Goal: Information Seeking & Learning: Learn about a topic

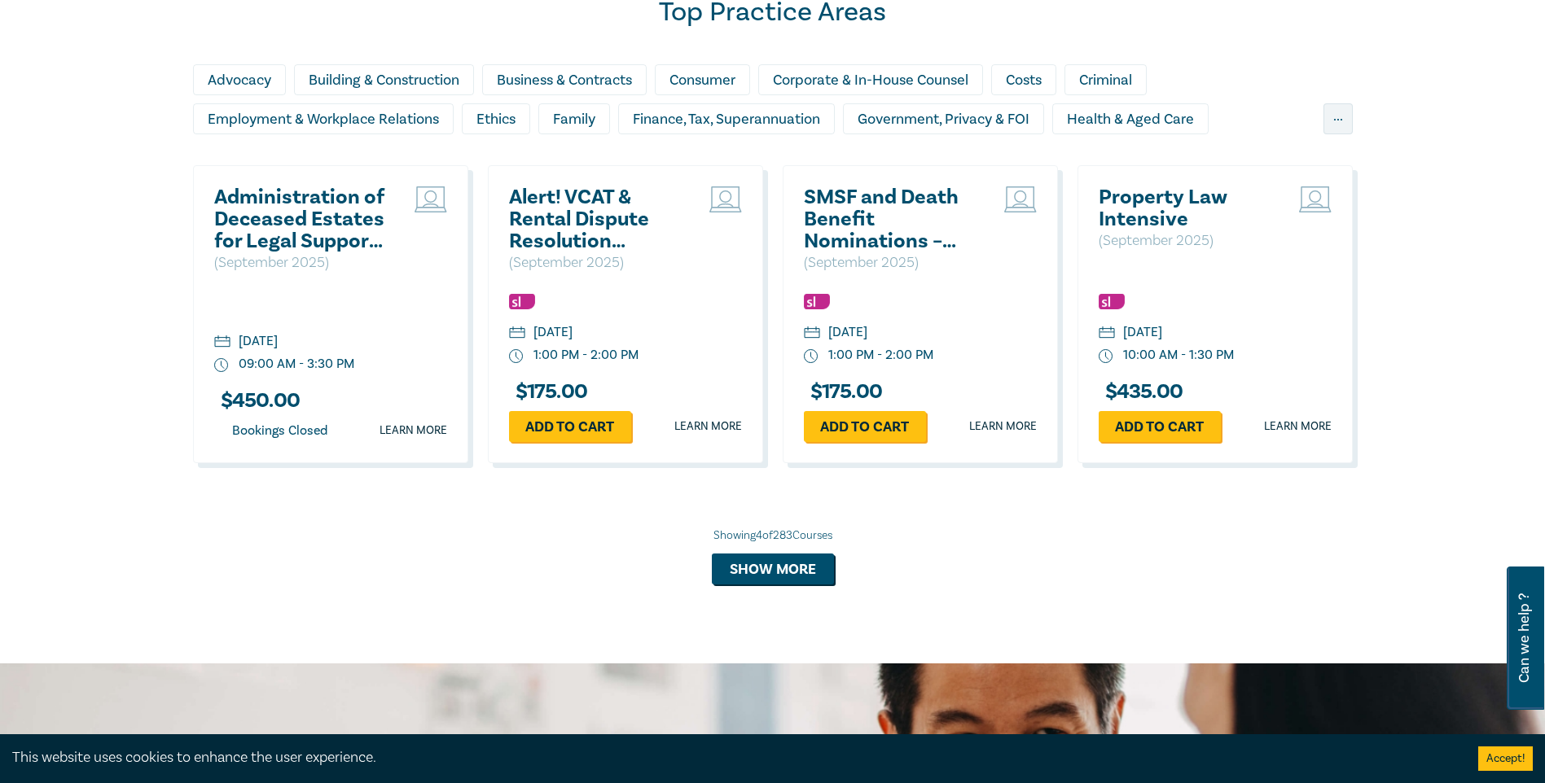
scroll to position [1547, 0]
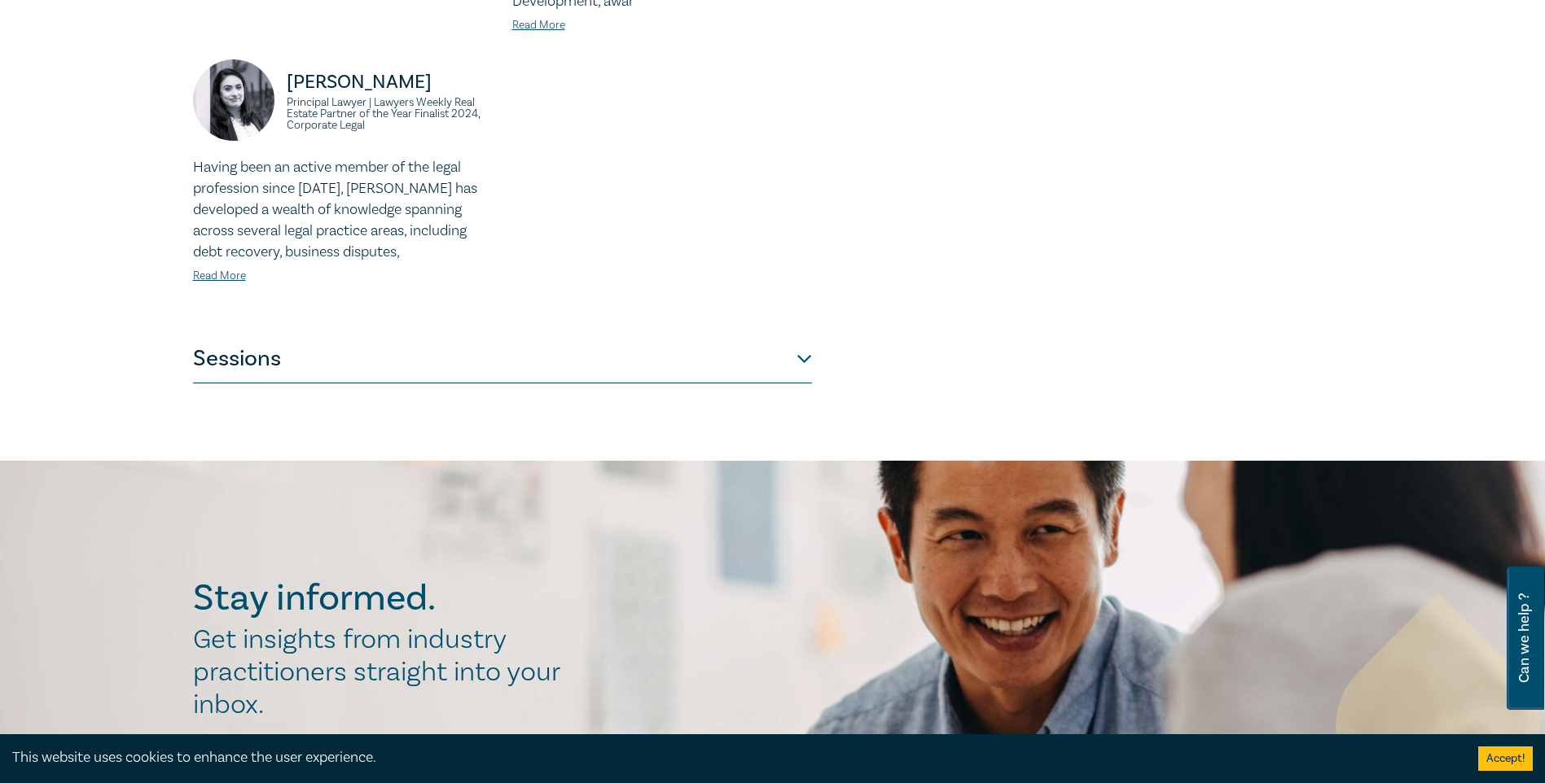
scroll to position [733, 0]
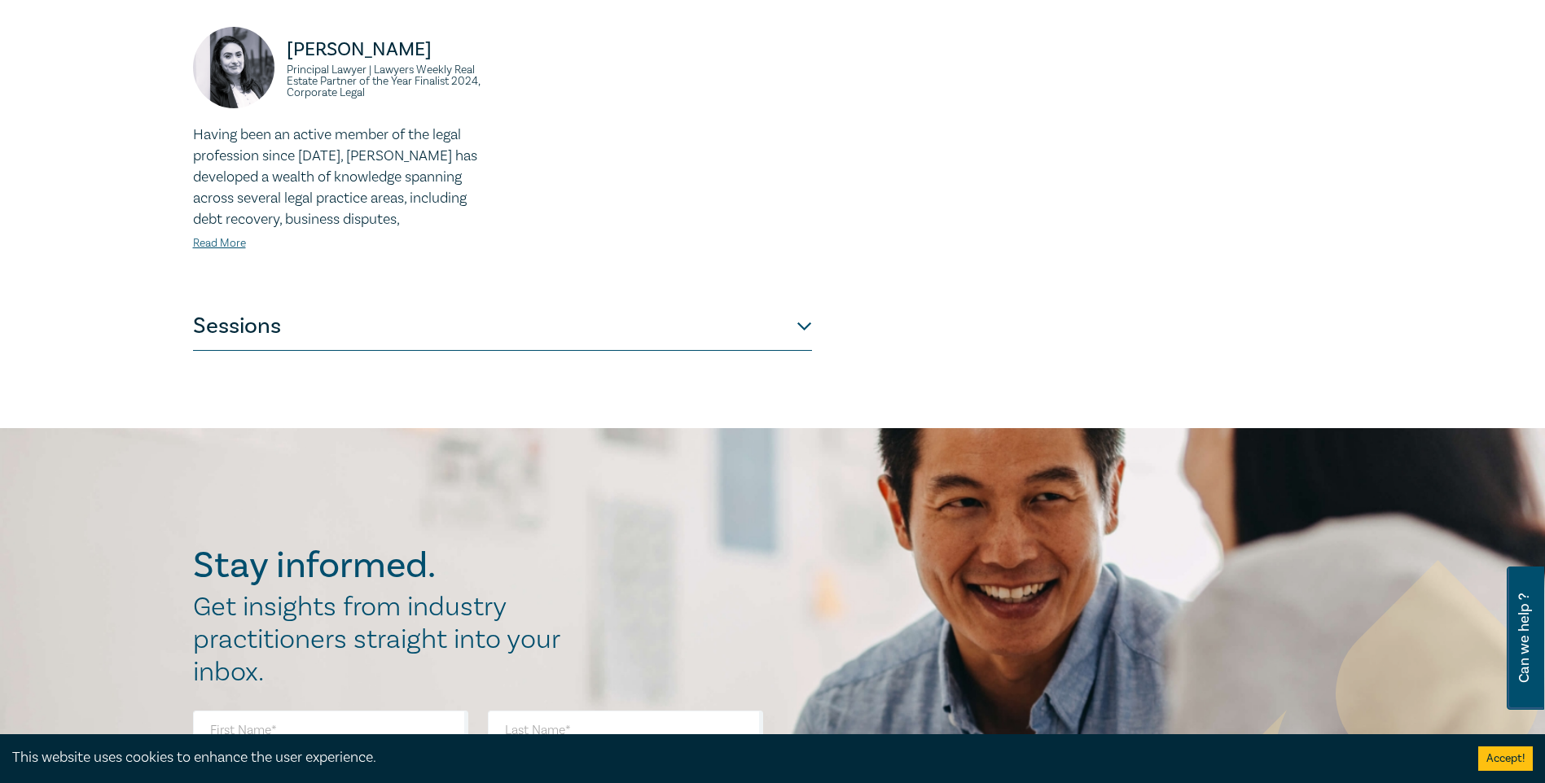
click at [769, 303] on button "Sessions" at bounding box center [502, 326] width 619 height 49
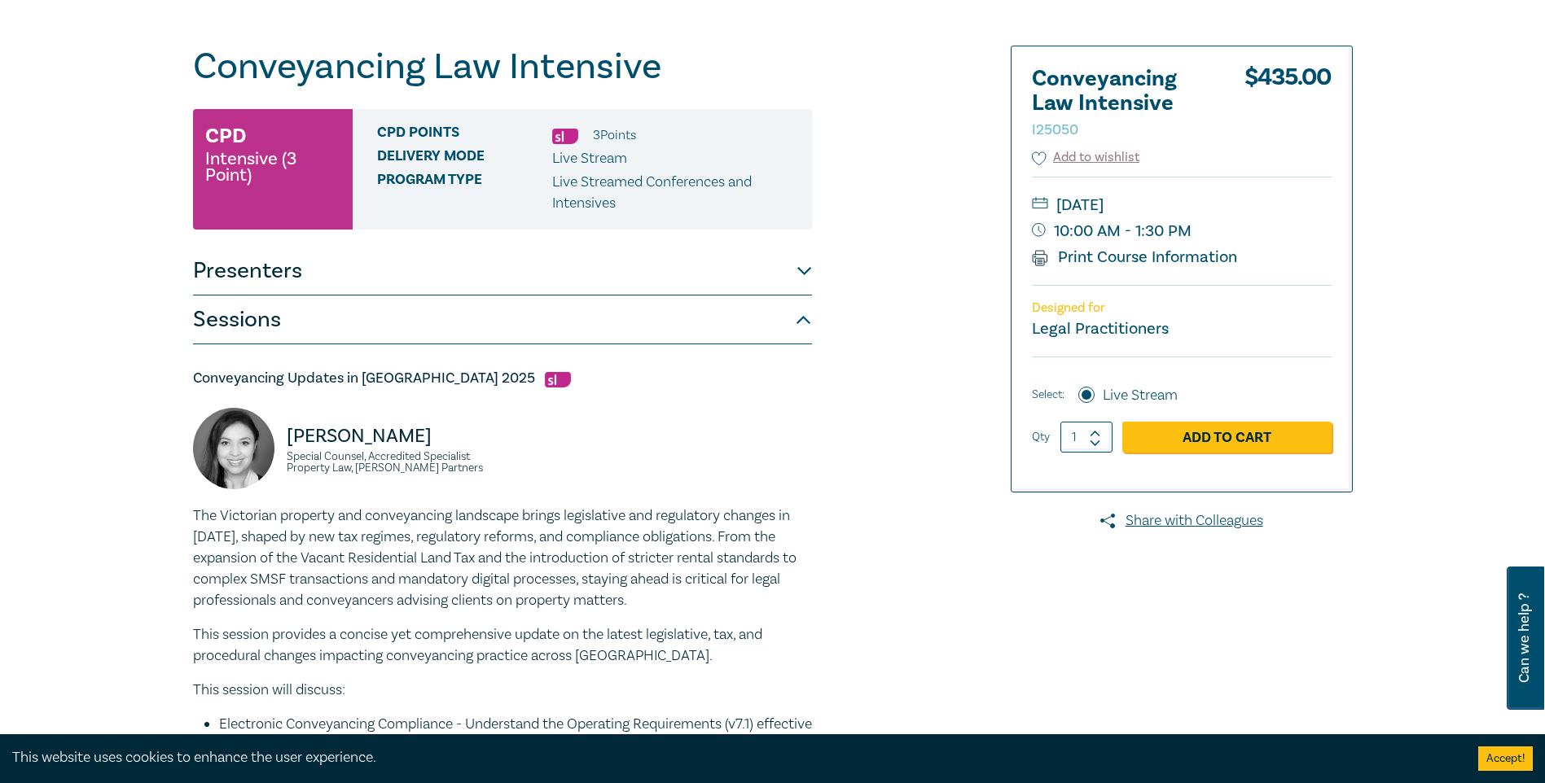
scroll to position [0, 0]
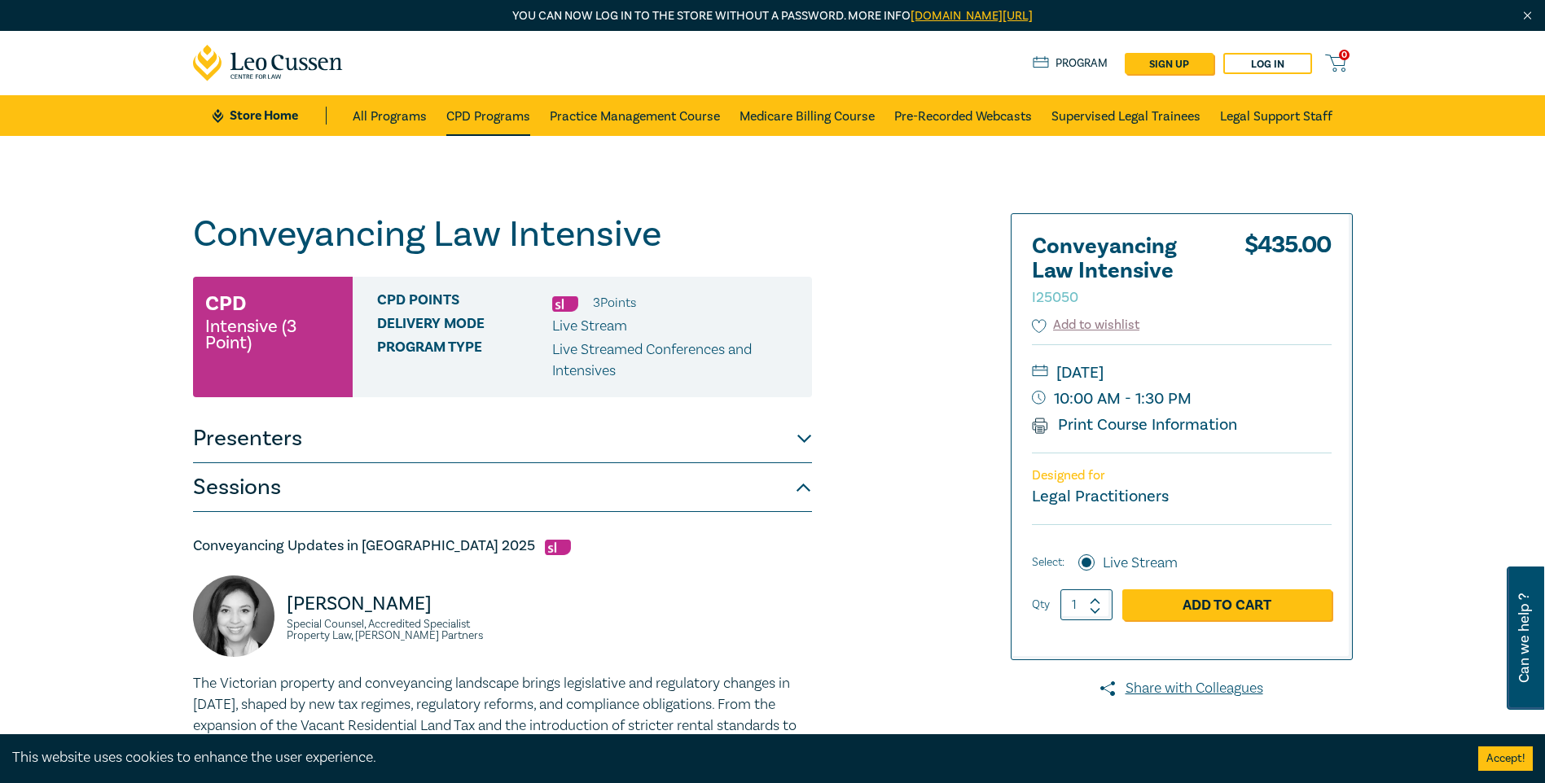
click at [457, 123] on link "CPD Programs" at bounding box center [488, 115] width 84 height 41
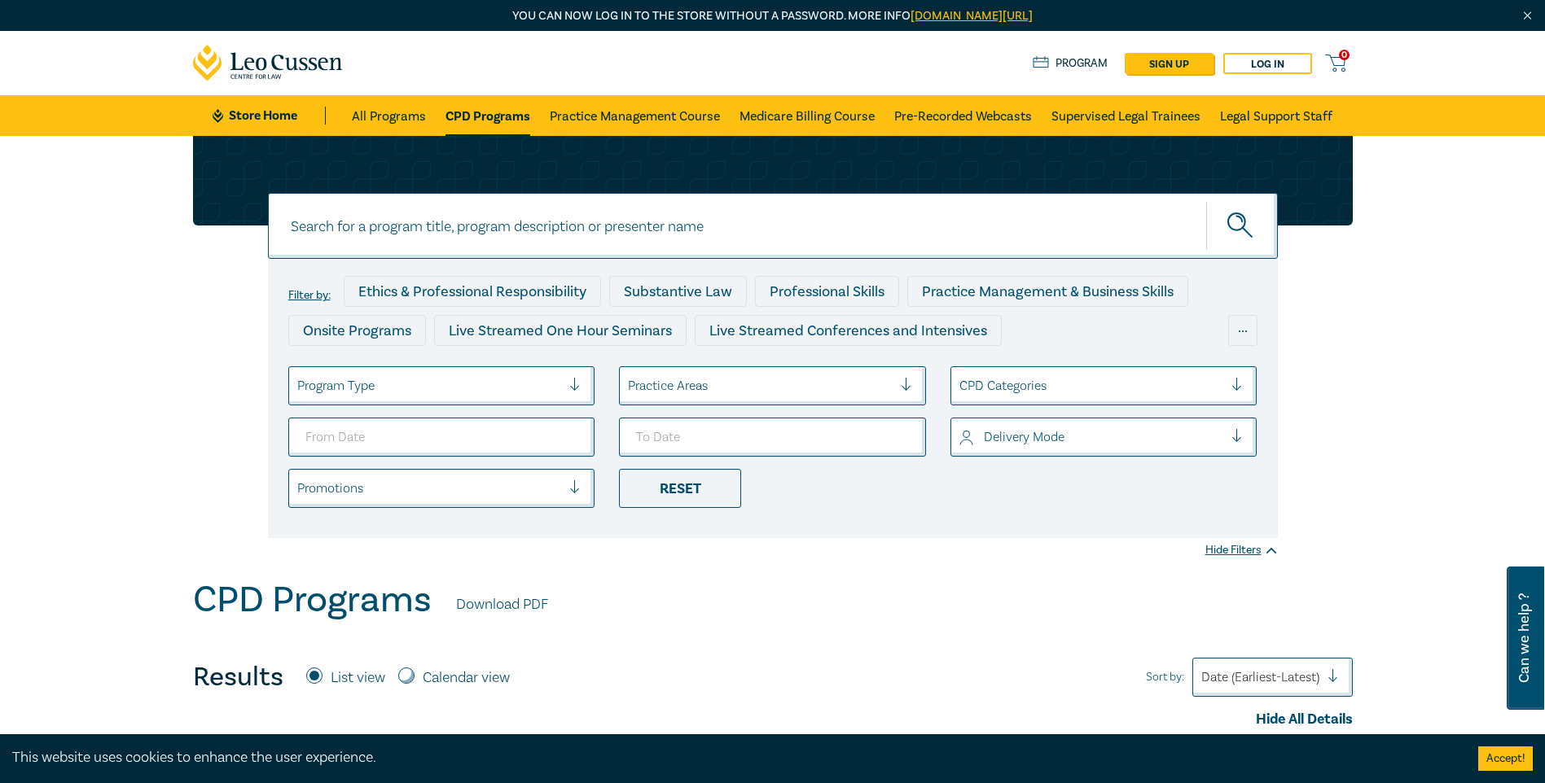
click at [547, 401] on div "Program Type" at bounding box center [441, 385] width 307 height 39
click at [559, 381] on div at bounding box center [429, 385] width 265 height 21
click at [556, 382] on div at bounding box center [429, 385] width 265 height 21
click at [551, 382] on div at bounding box center [429, 385] width 265 height 21
click at [747, 385] on div at bounding box center [760, 385] width 265 height 21
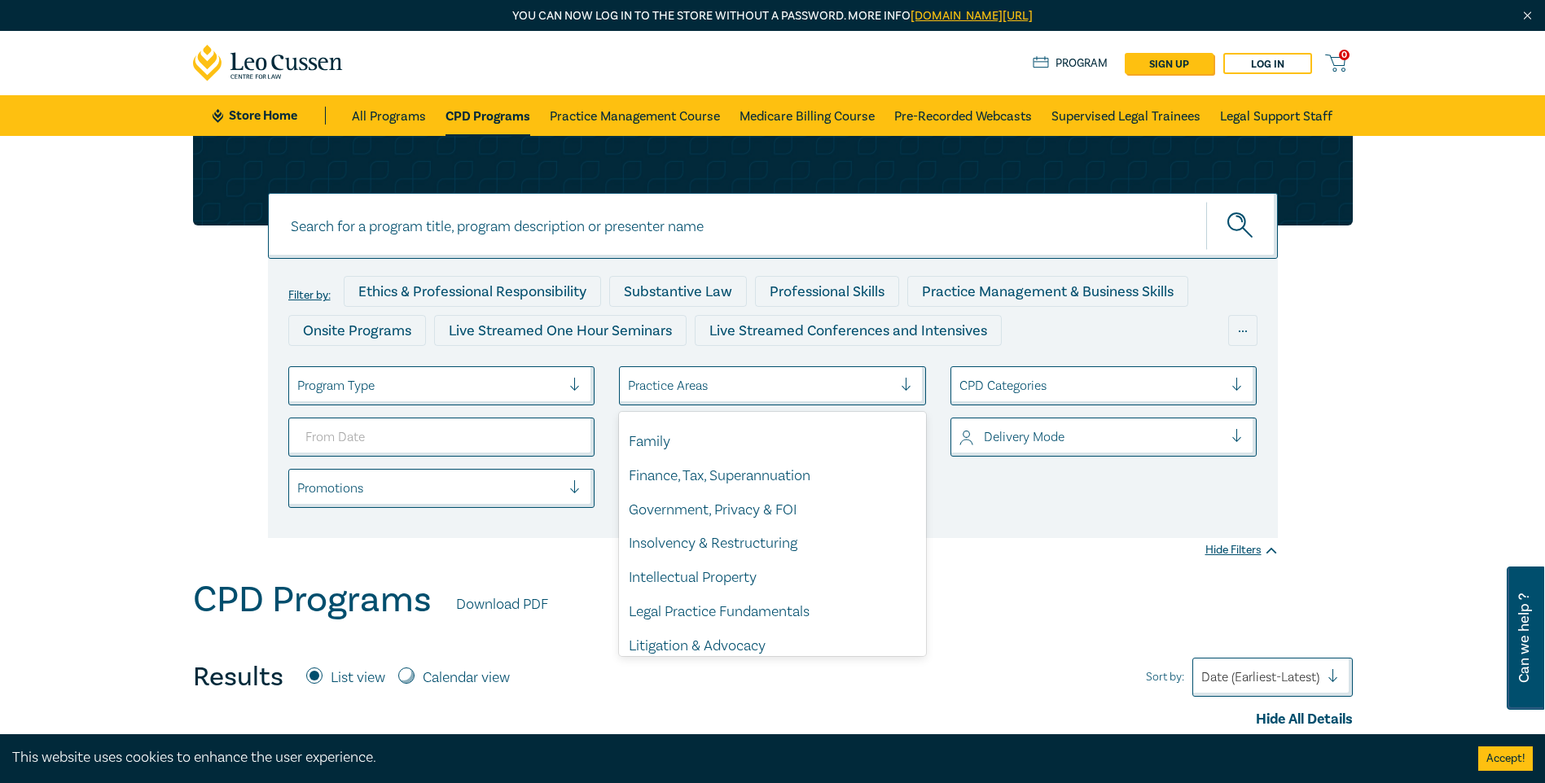
scroll to position [479, 0]
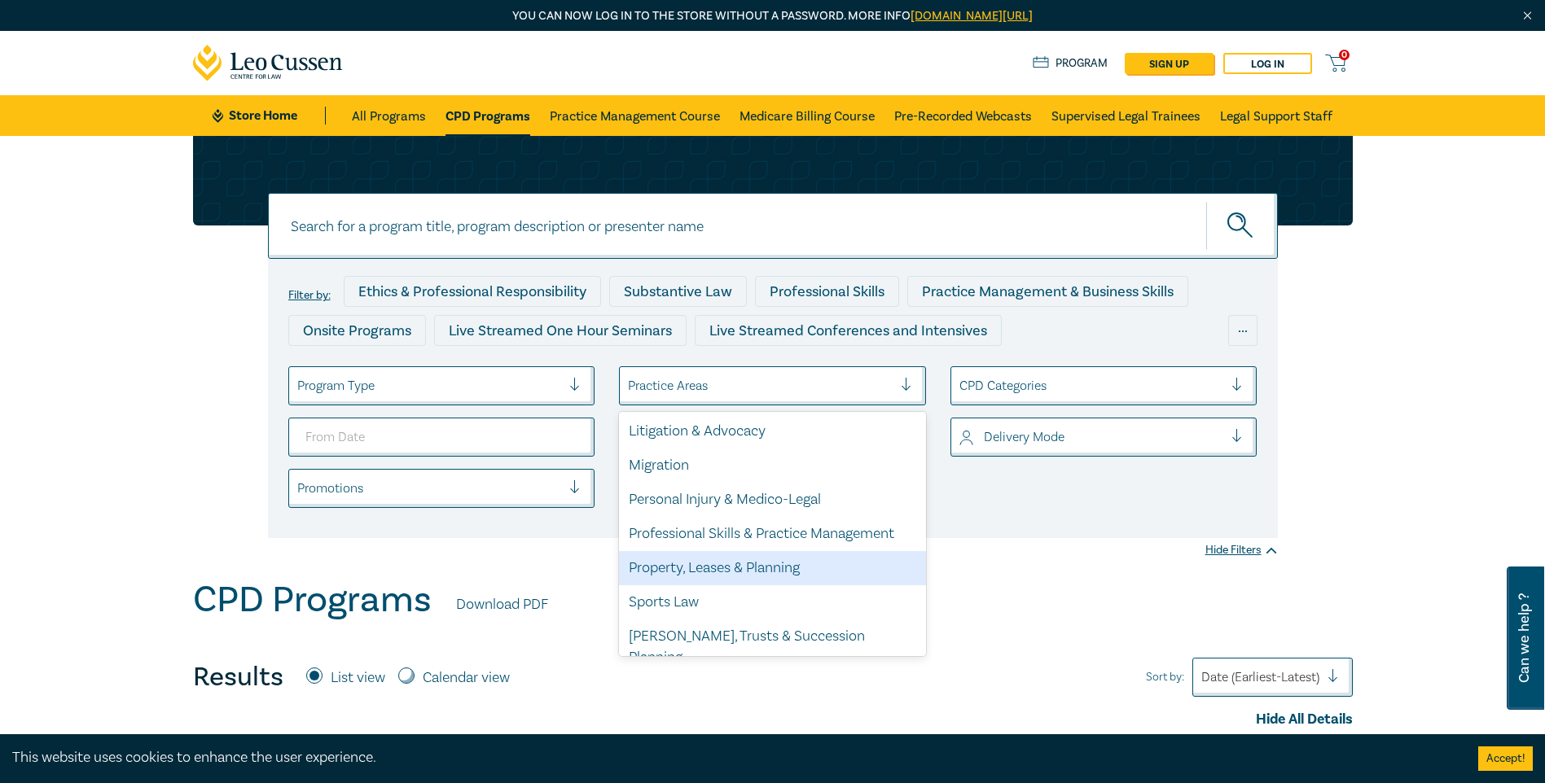
click at [731, 568] on div "Property, Leases & Planning" at bounding box center [772, 568] width 307 height 34
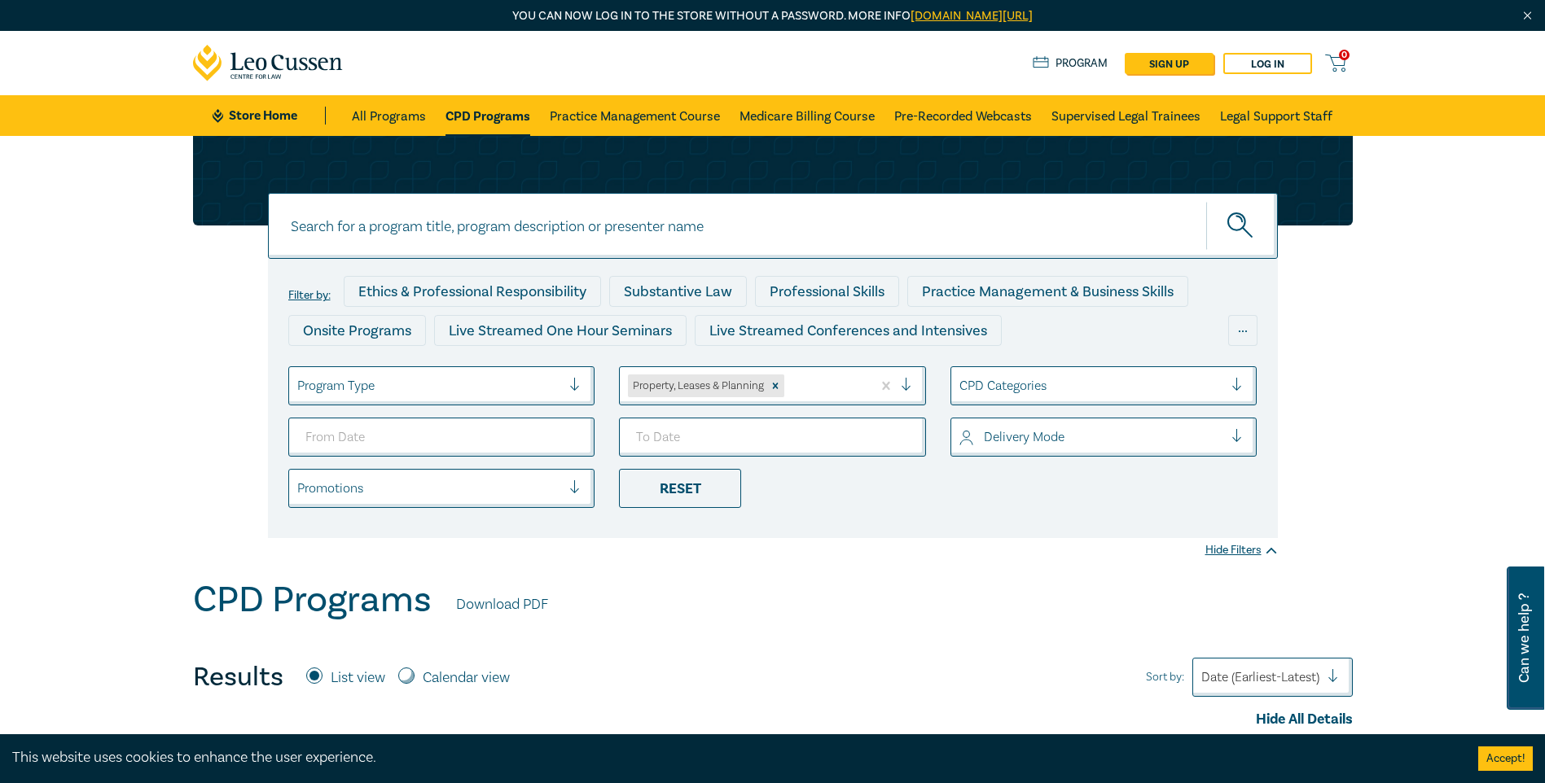
scroll to position [244, 0]
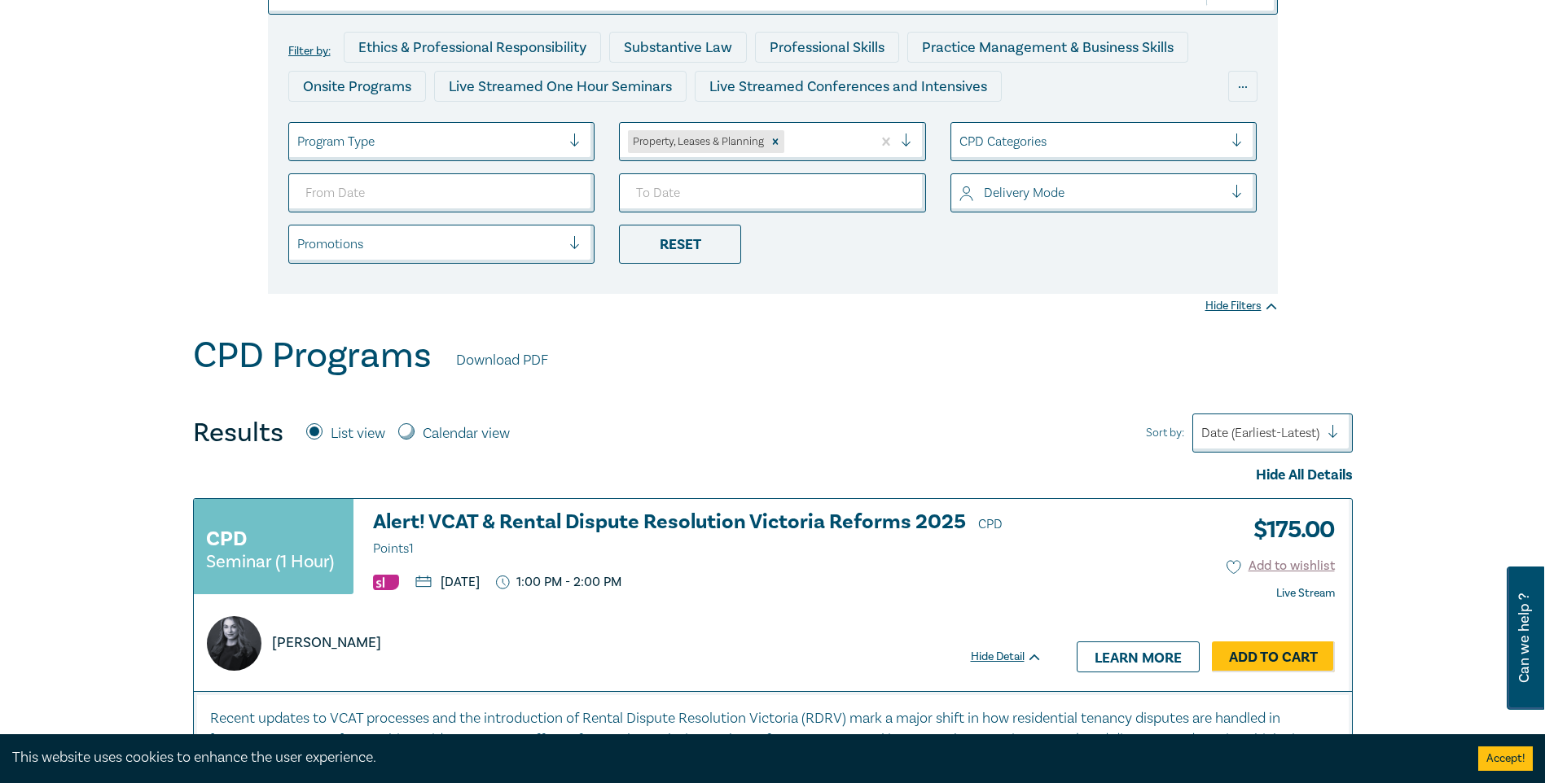
click at [890, 379] on div "CPD Programs Download PDF" at bounding box center [773, 360] width 1160 height 50
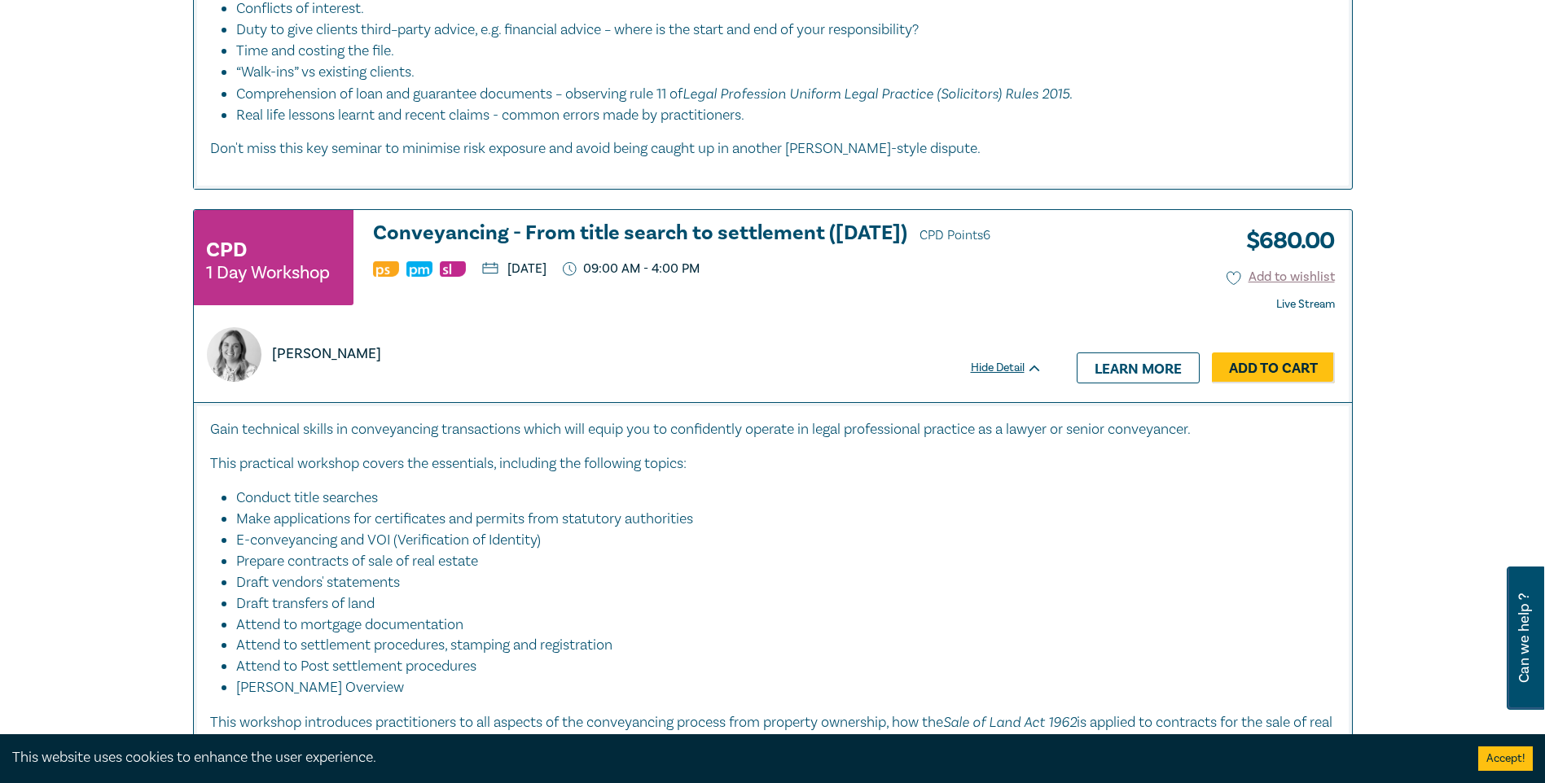
scroll to position [5701, 0]
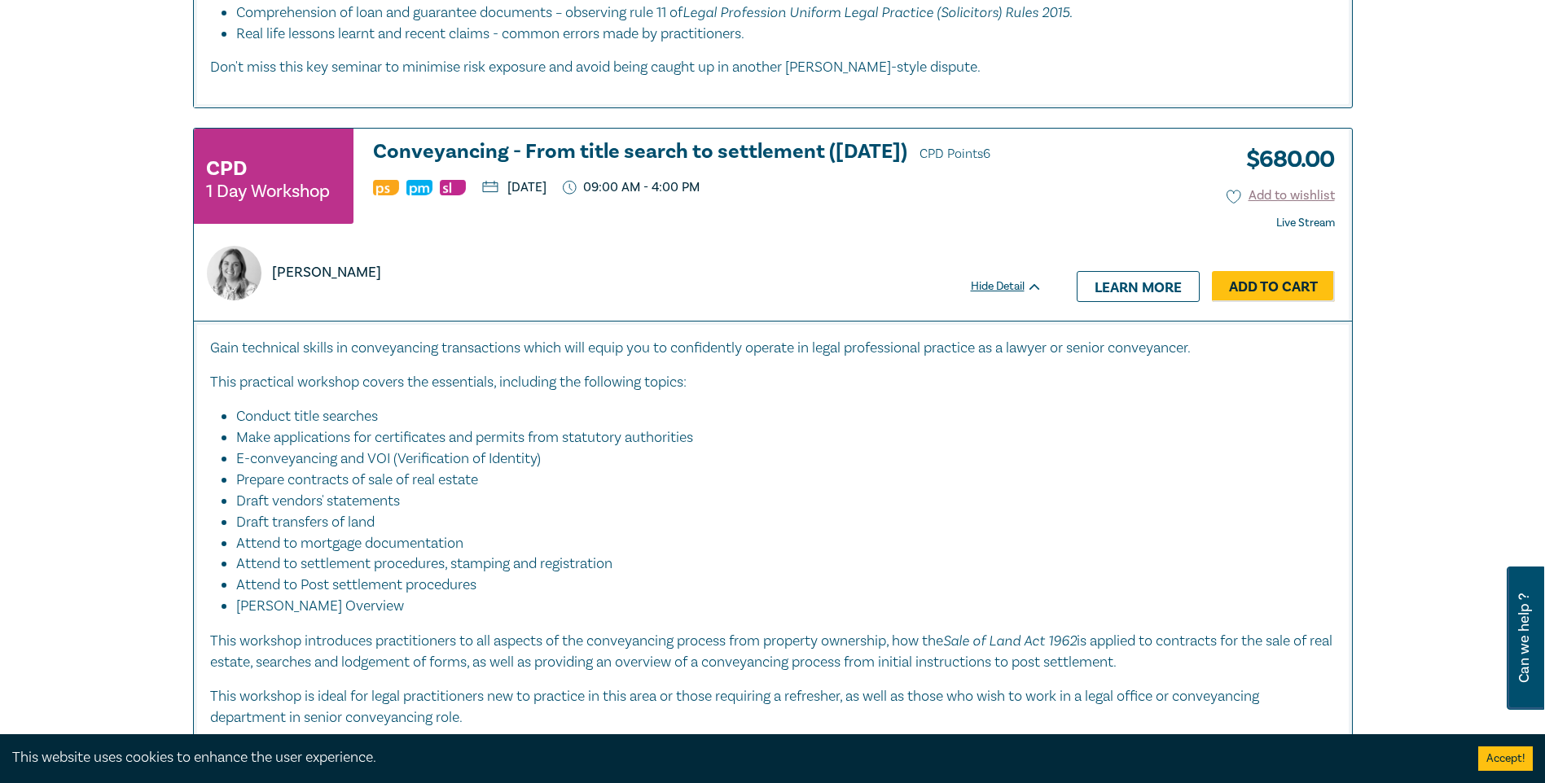
click at [601, 141] on h3 "Conveyancing - From title search to settlement ([DATE]) CPD Points 6" at bounding box center [707, 153] width 669 height 24
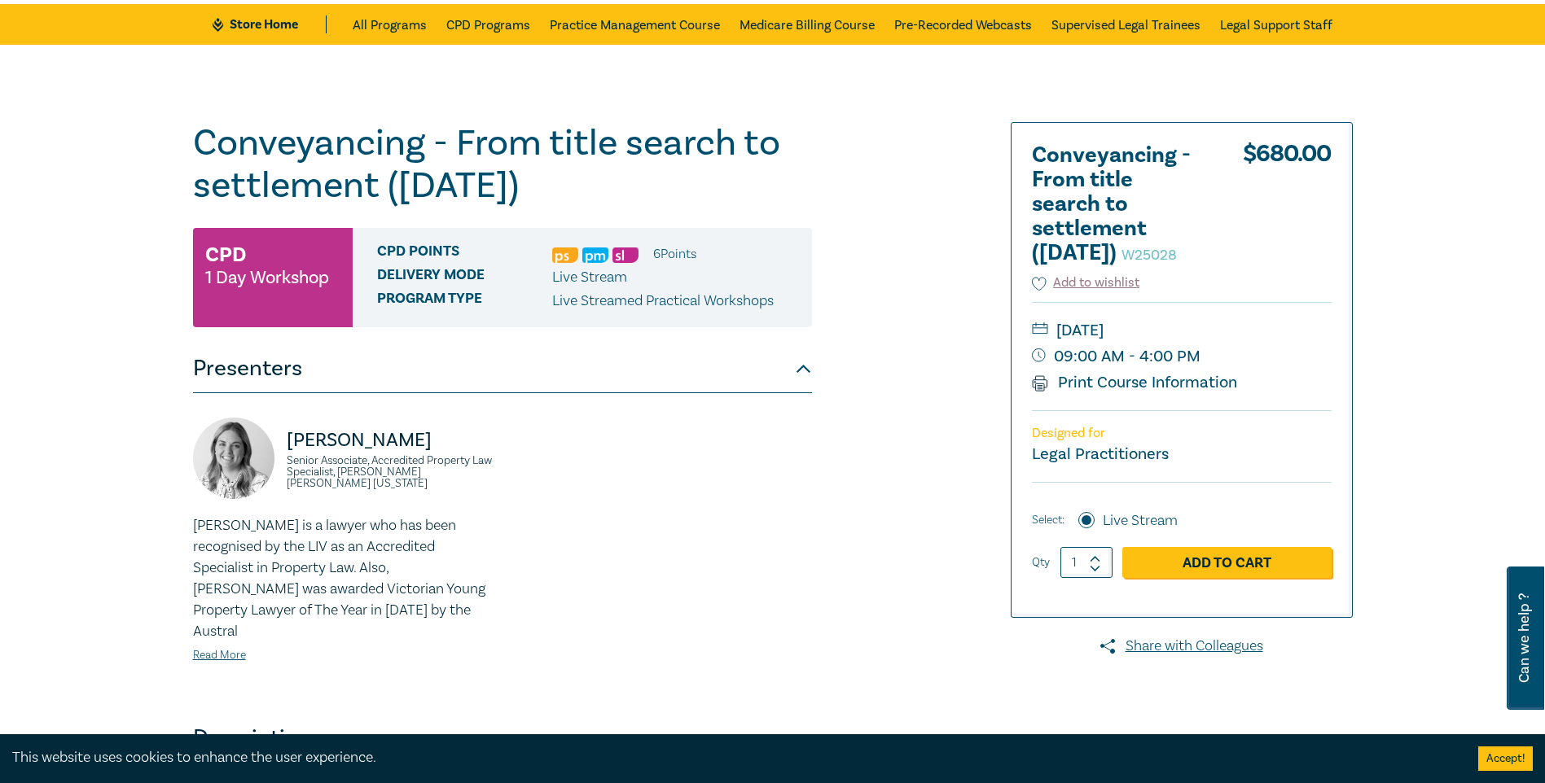
scroll to position [326, 0]
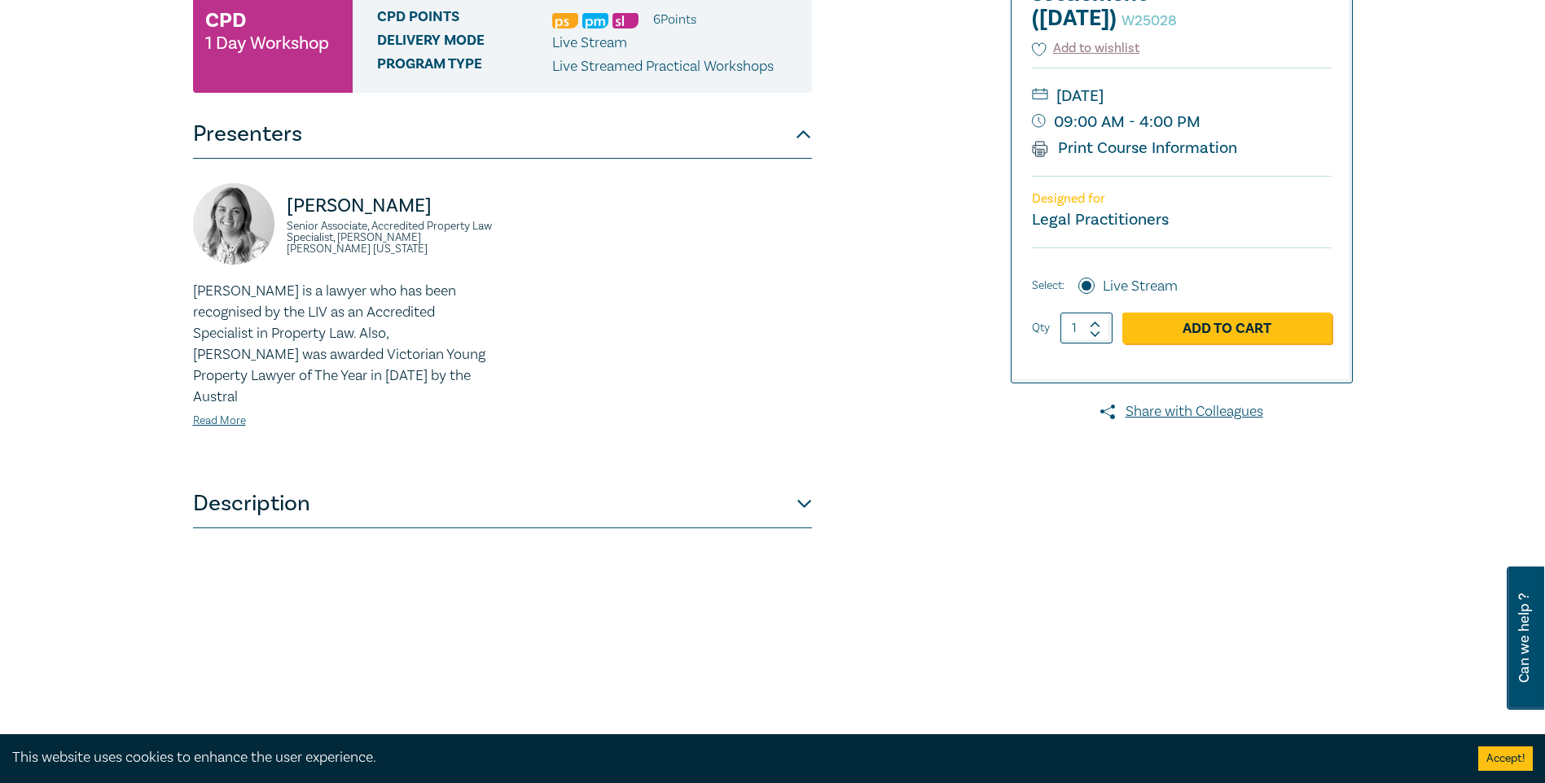
click at [793, 480] on button "Description" at bounding box center [502, 504] width 619 height 49
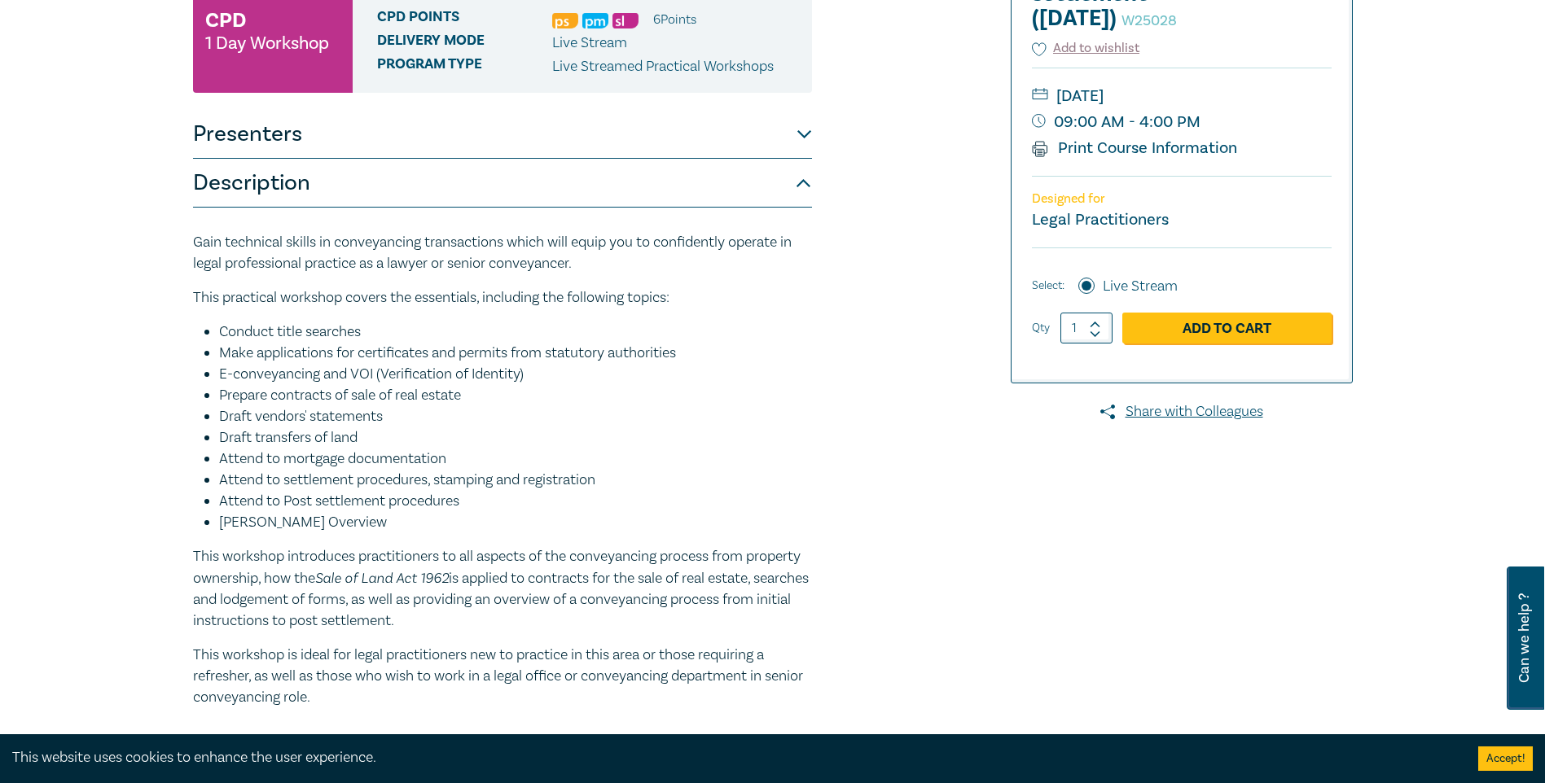
click at [296, 347] on li "Make applications for certificates and permits from statutory authorities" at bounding box center [515, 353] width 593 height 21
drag, startPoint x: 296, startPoint y: 347, endPoint x: 292, endPoint y: 374, distance: 27.3
click at [292, 374] on li "E-conveyancing and VOI (Verification of Identity)" at bounding box center [515, 374] width 593 height 21
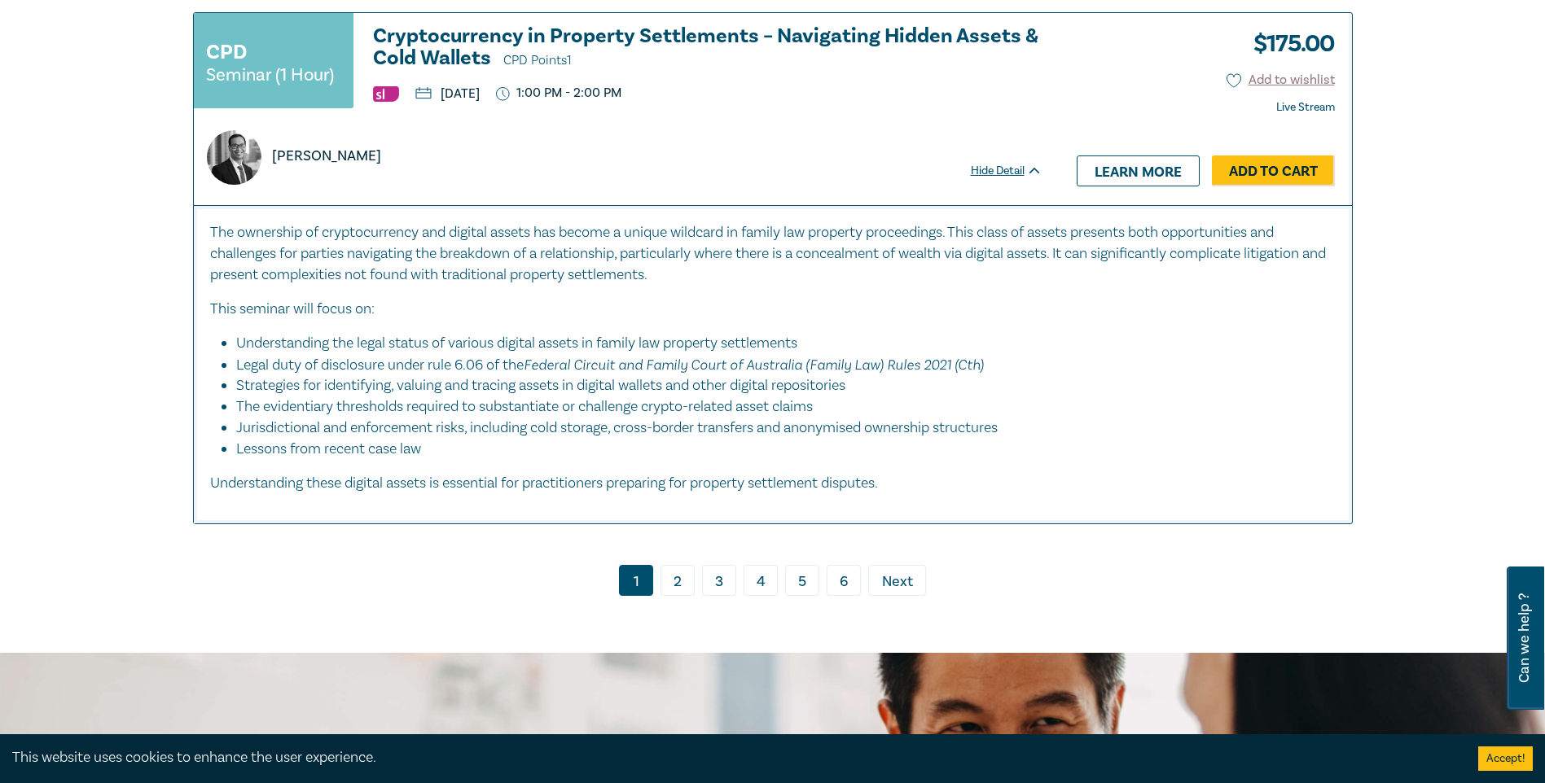
scroll to position [6749, 0]
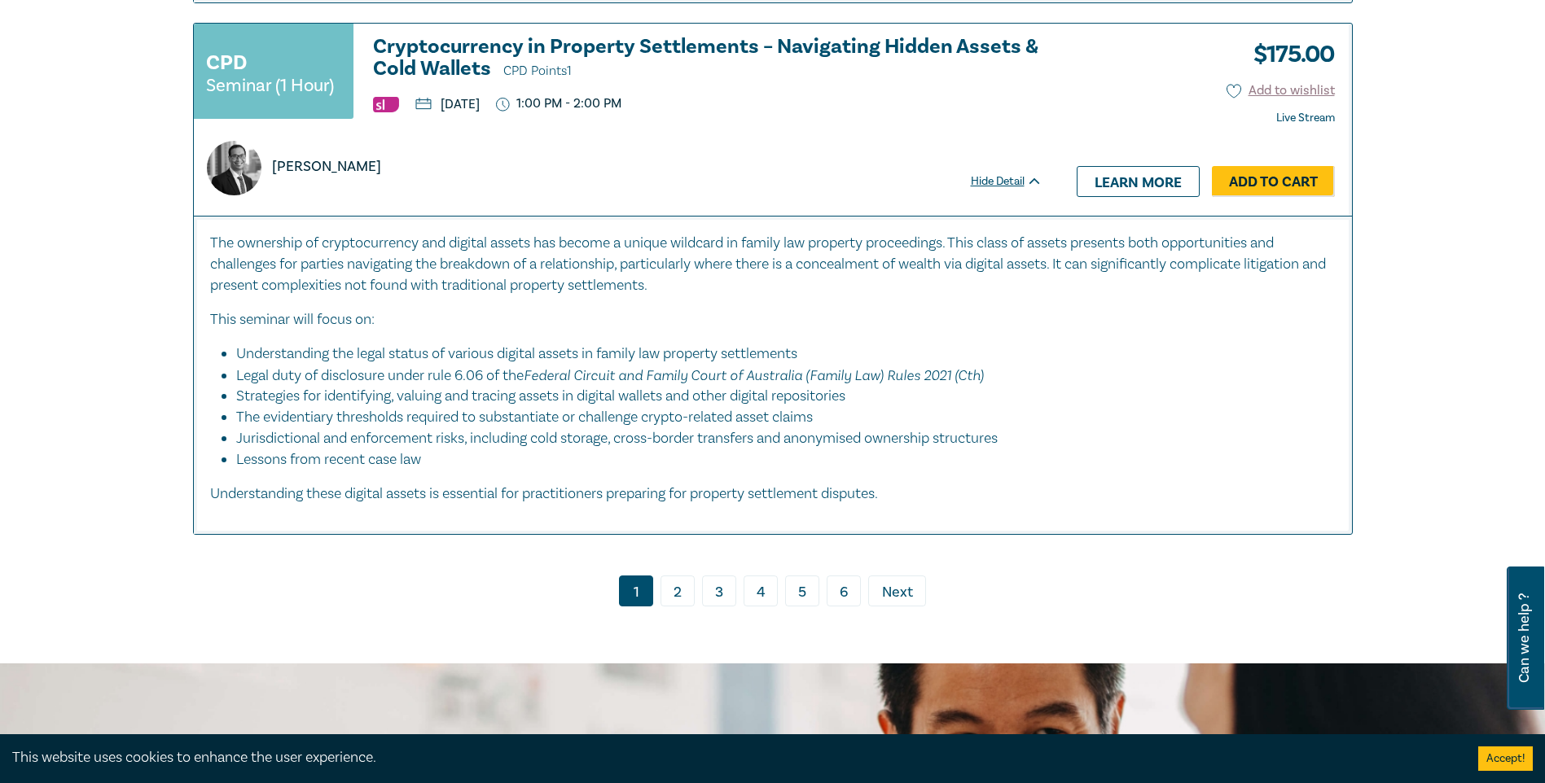
click at [688, 576] on link "2" at bounding box center [677, 591] width 34 height 31
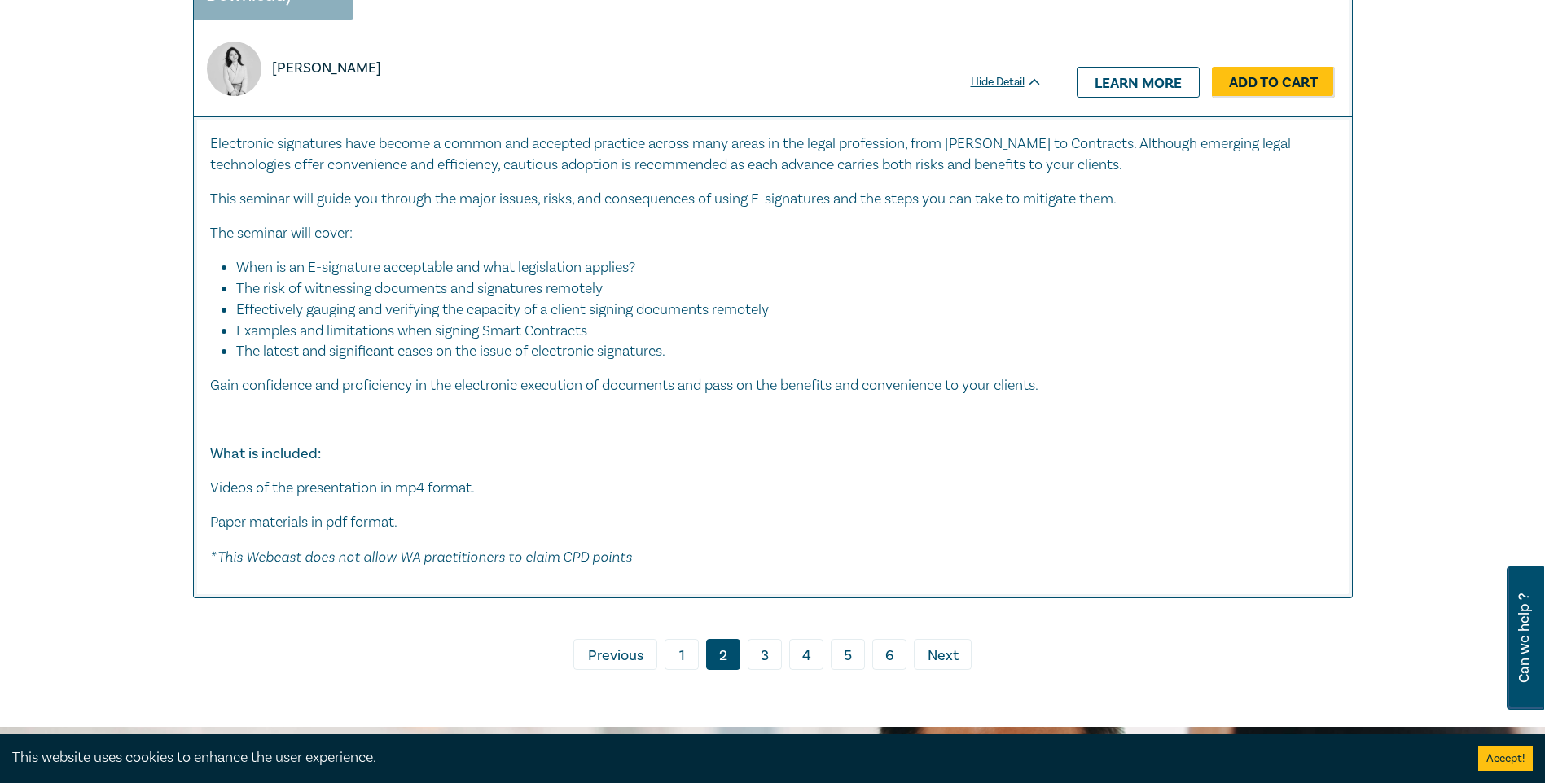
scroll to position [8225, 0]
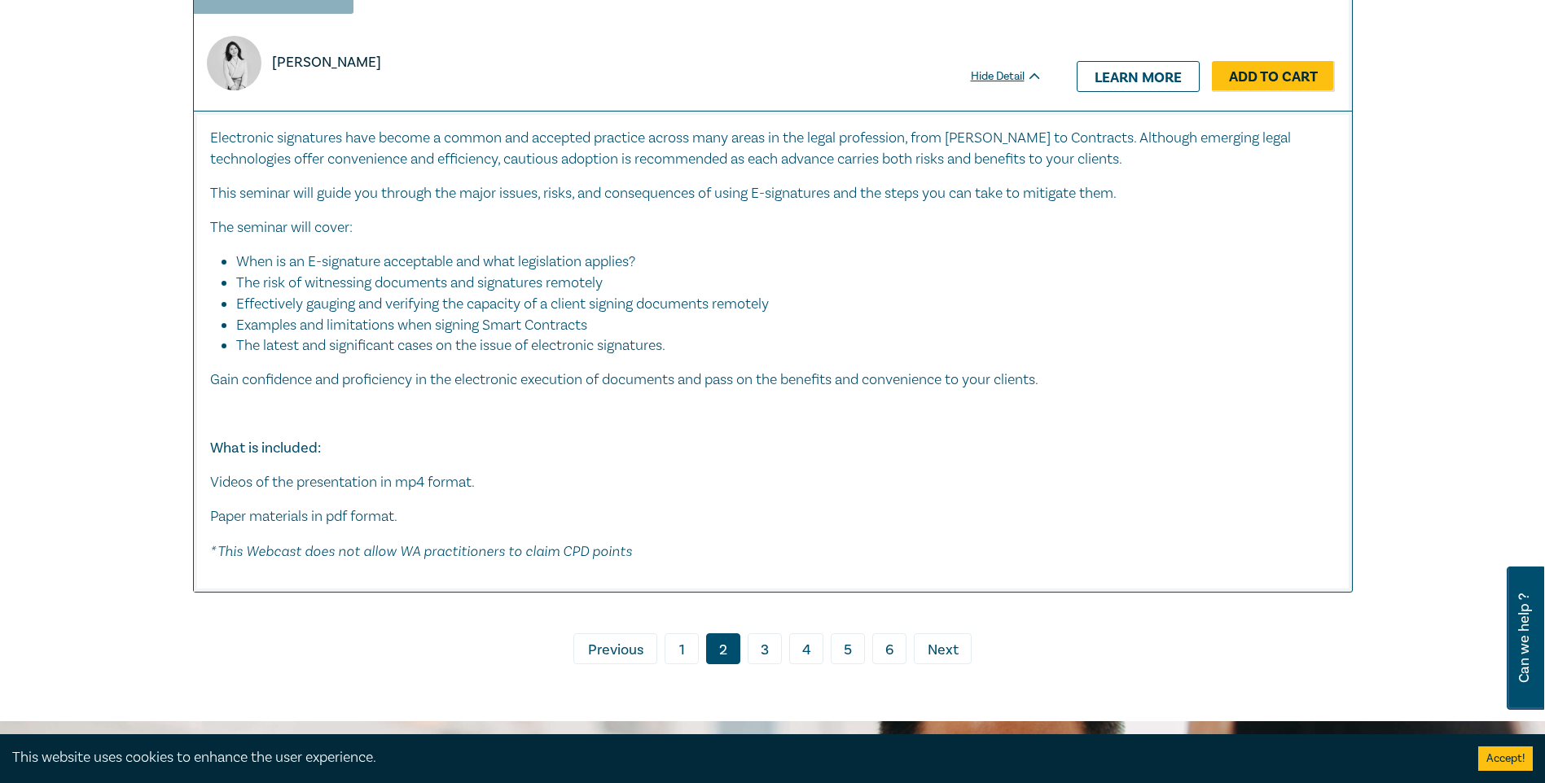
click at [761, 655] on link "3" at bounding box center [765, 649] width 34 height 31
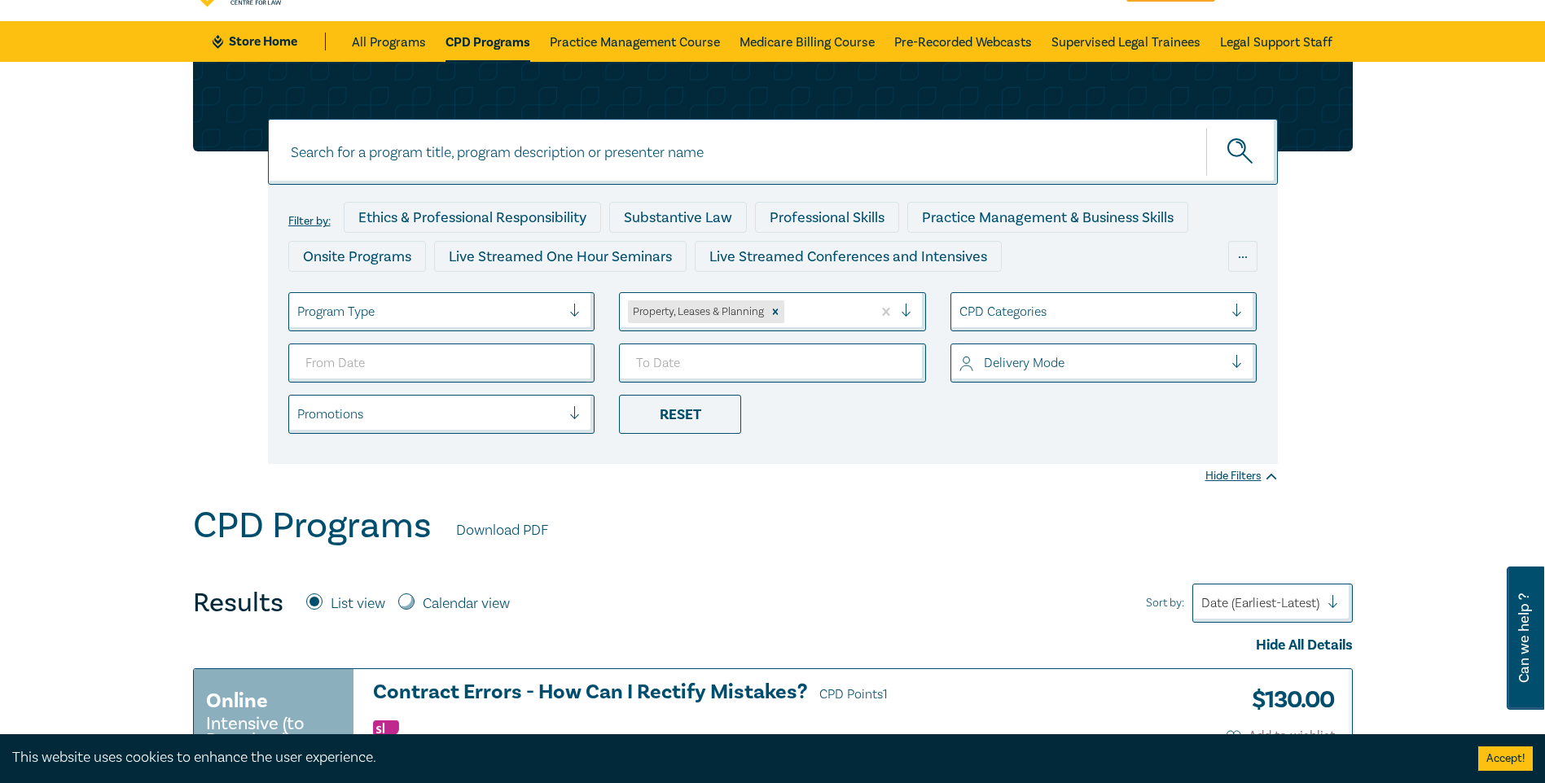
scroll to position [489, 0]
